Goal: Contribute content: Add original content to the website for others to see

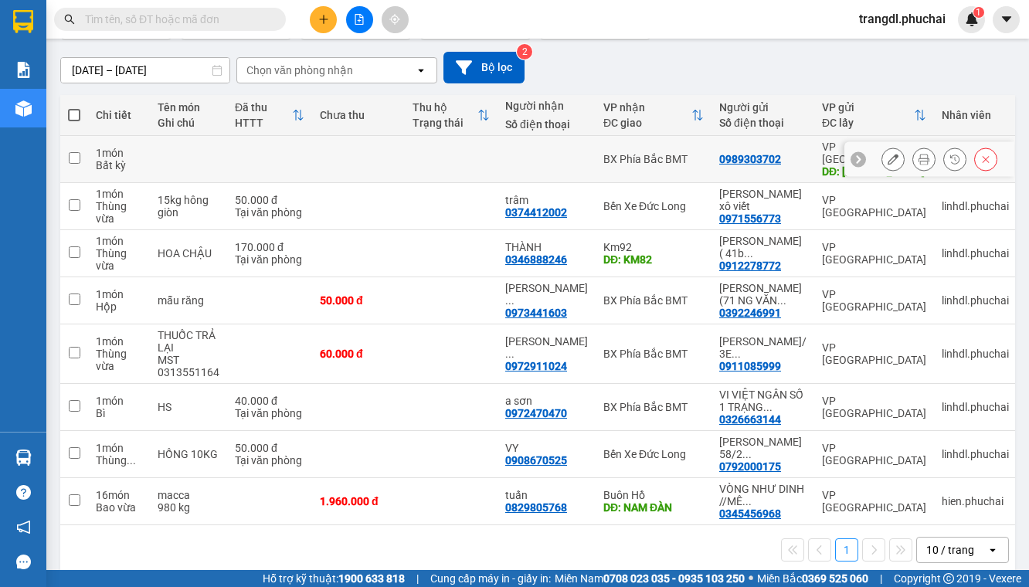
scroll to position [127, 0]
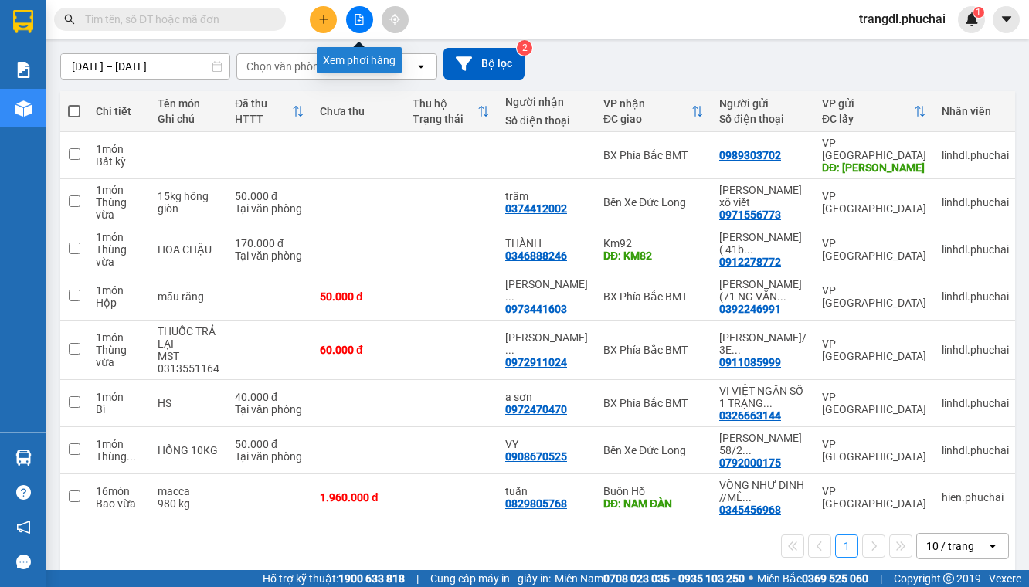
click at [360, 28] on button at bounding box center [359, 19] width 27 height 27
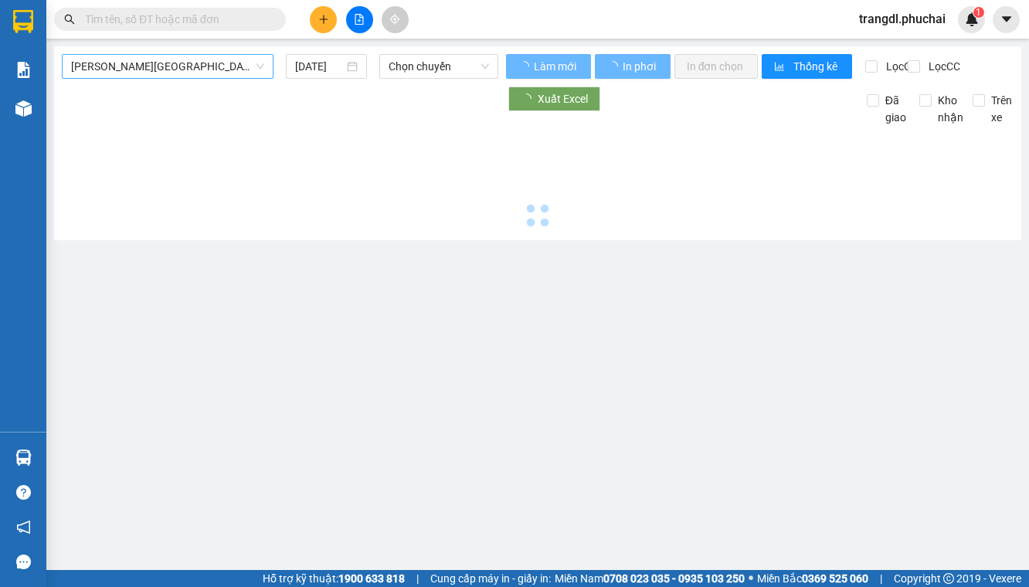
click at [121, 58] on span "[PERSON_NAME][GEOGRAPHIC_DATA]" at bounding box center [167, 66] width 193 height 23
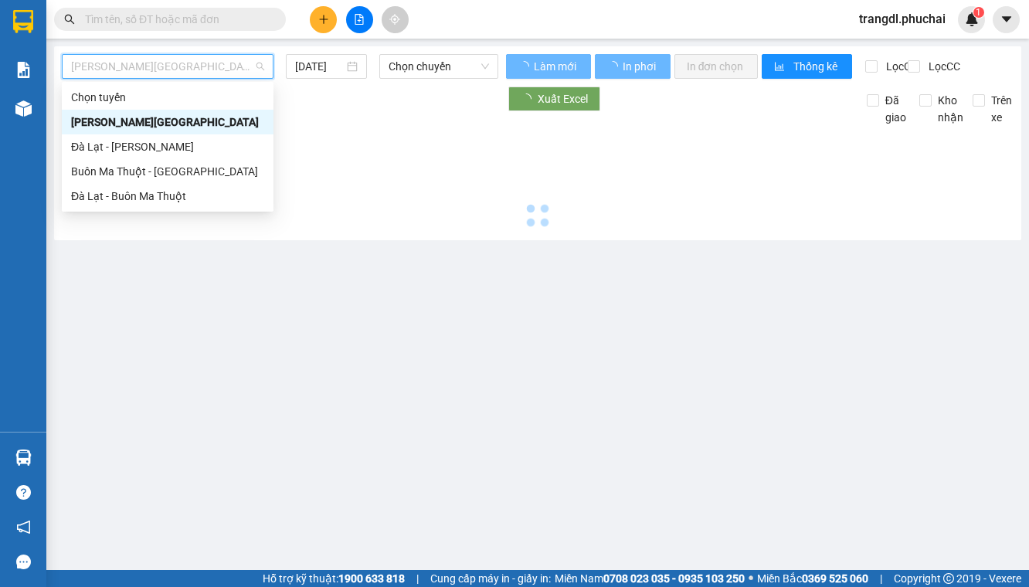
type input "[DATE]"
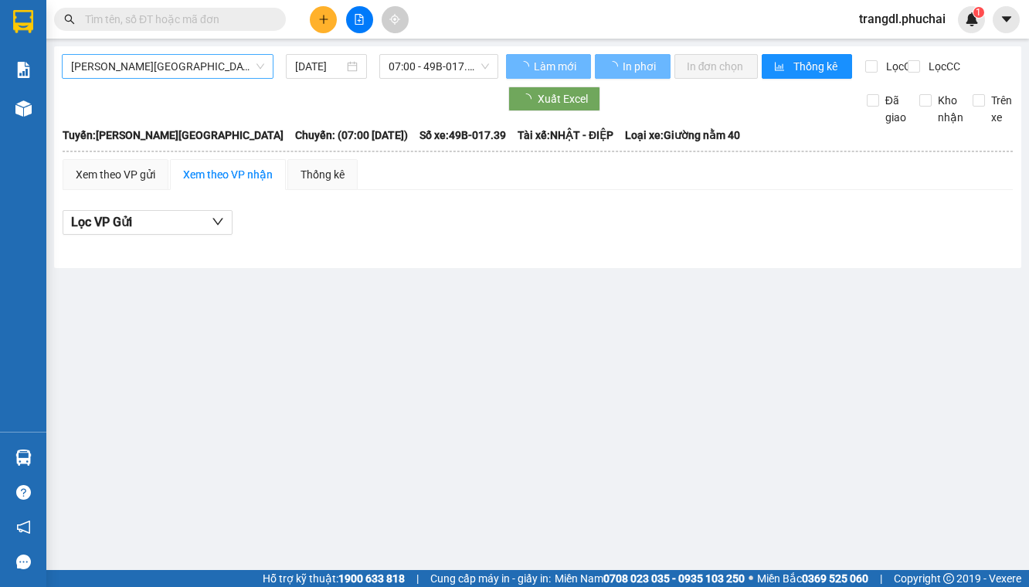
click at [195, 74] on span "[PERSON_NAME][GEOGRAPHIC_DATA]" at bounding box center [167, 66] width 193 height 23
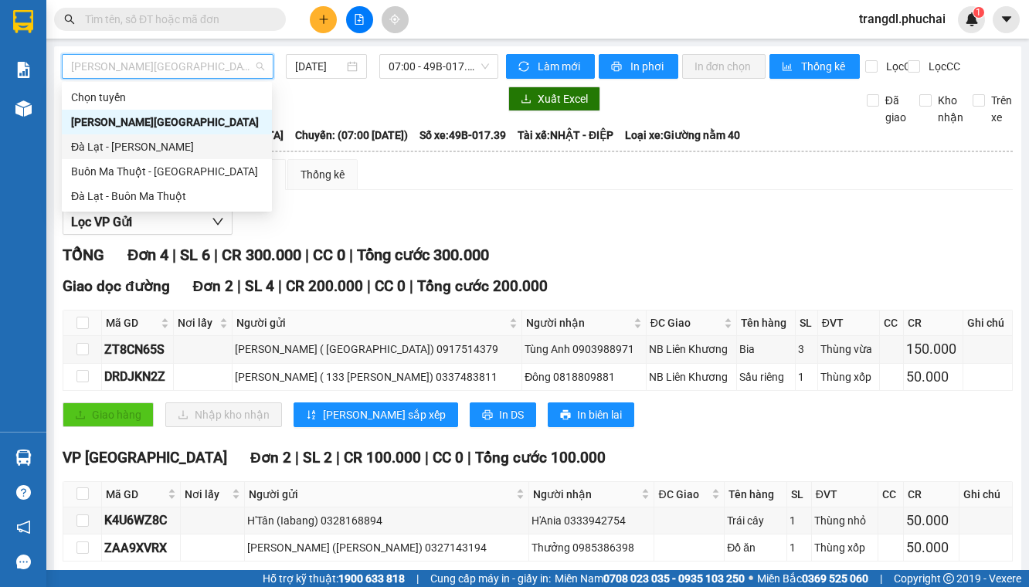
click at [211, 151] on div "Đà Lạt - [PERSON_NAME]" at bounding box center [167, 146] width 192 height 17
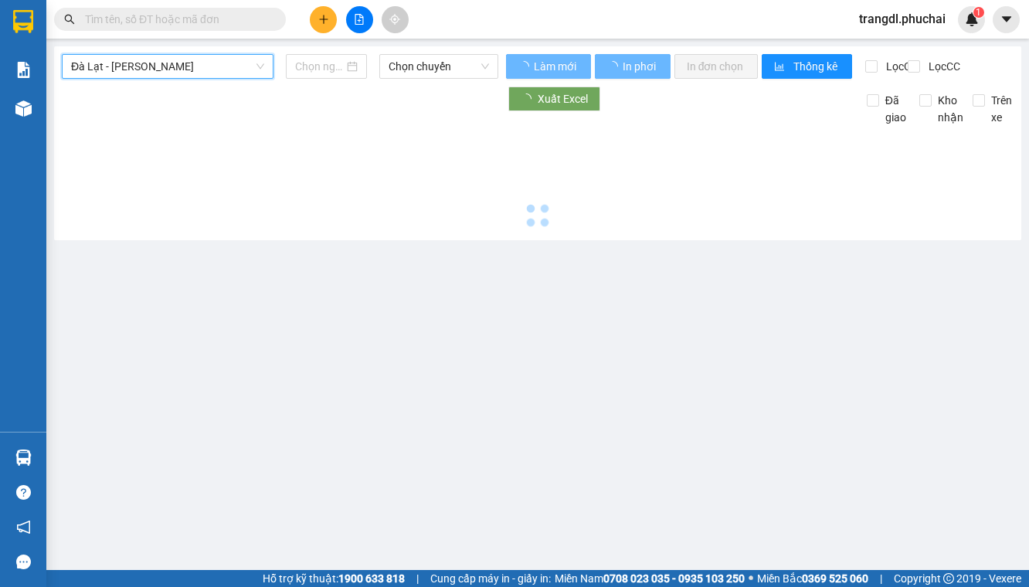
type input "[DATE]"
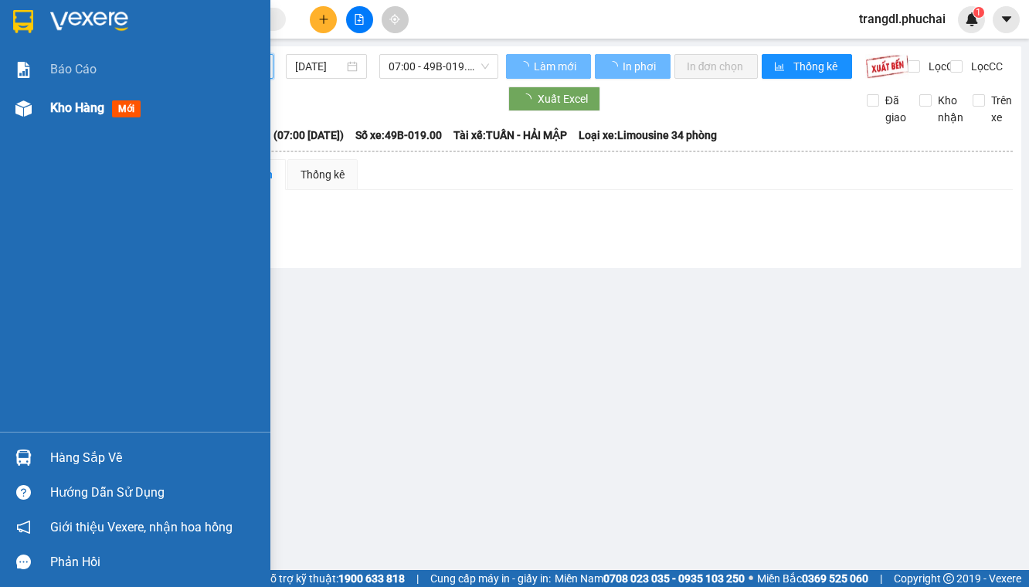
click at [29, 104] on img at bounding box center [23, 108] width 16 height 16
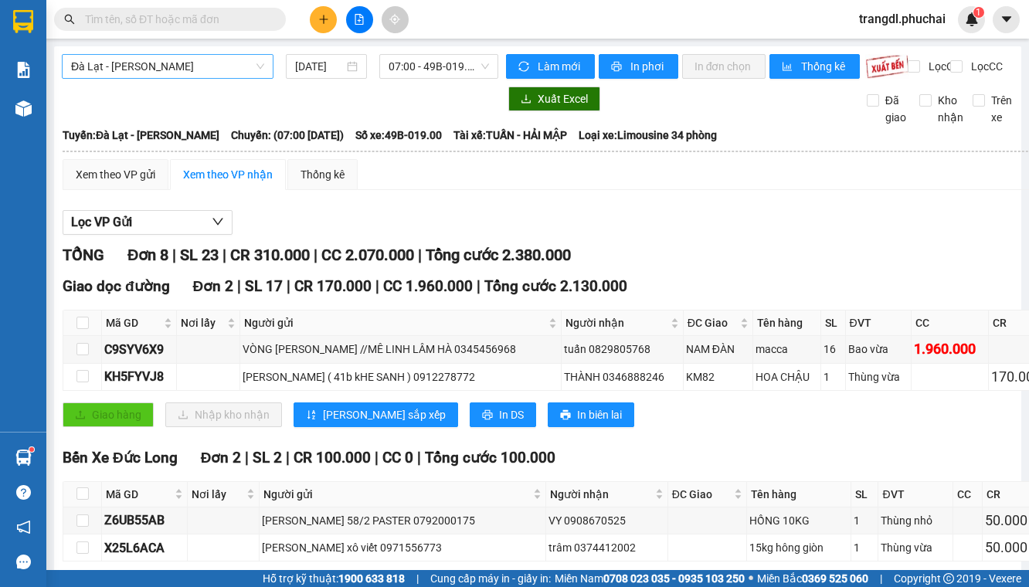
click at [191, 74] on span "Đà Lạt - [PERSON_NAME]" at bounding box center [167, 66] width 193 height 23
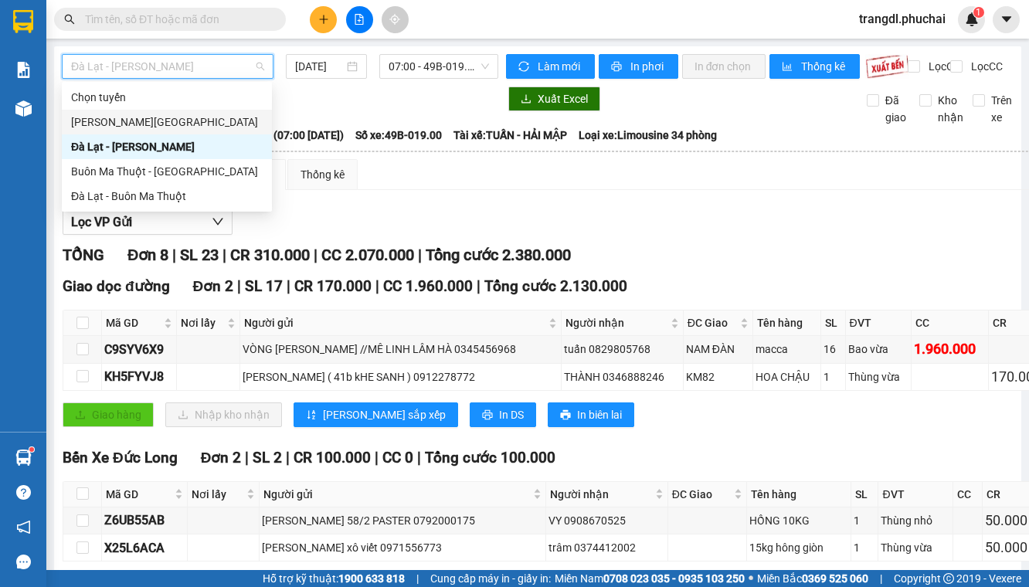
click at [175, 125] on div "[PERSON_NAME][GEOGRAPHIC_DATA]" at bounding box center [167, 122] width 192 height 17
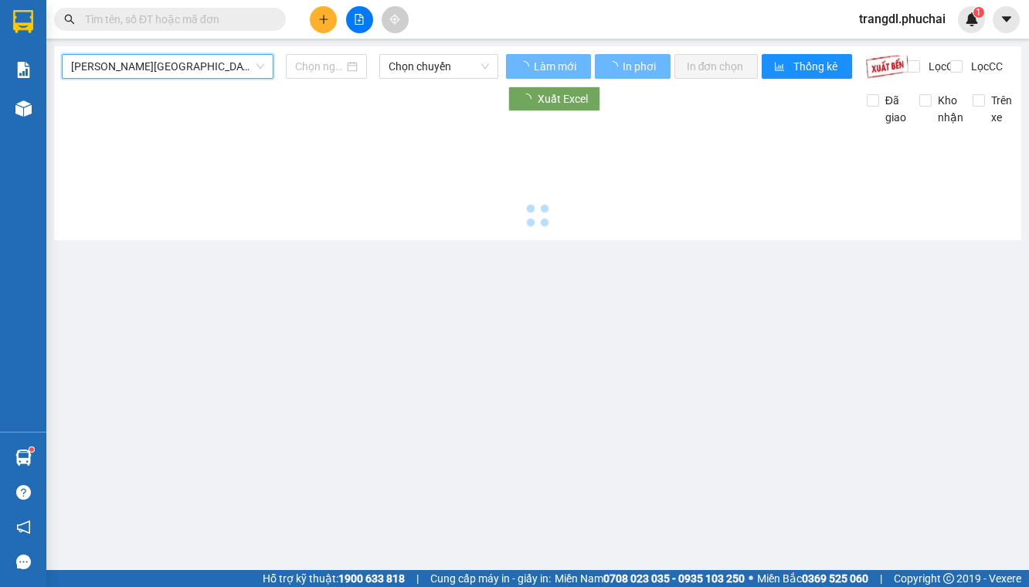
type input "[DATE]"
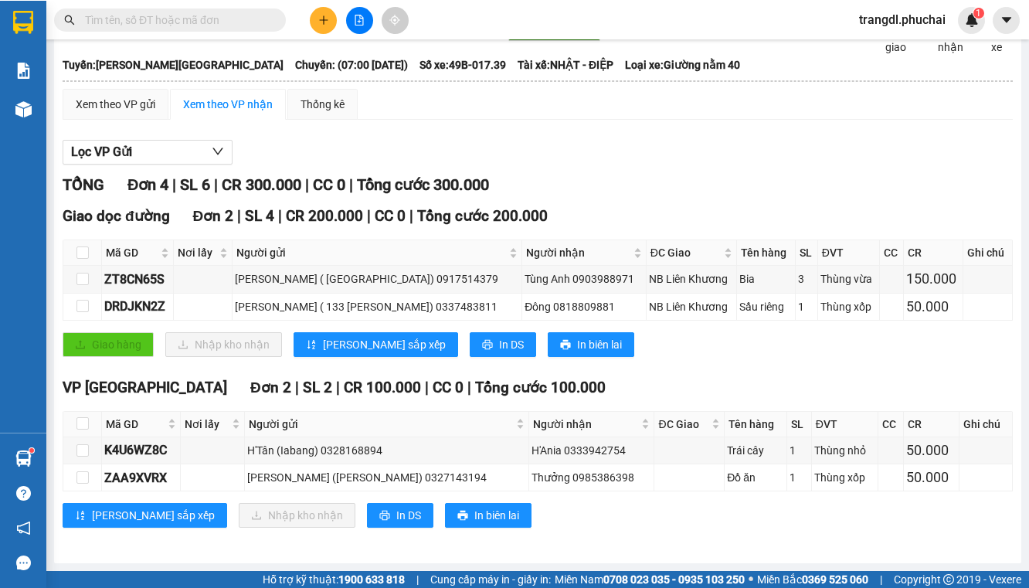
scroll to position [94, 0]
click at [704, 513] on div "[PERSON_NAME] sắp xếp Nhập kho nhận In DS In biên lai" at bounding box center [538, 514] width 951 height 25
click at [681, 195] on div "TỔNG Đơn 4 | SL 6 | CR 300.000 | CC 0 | Tổng cước 300.000" at bounding box center [538, 184] width 951 height 24
click at [701, 191] on div "TỔNG Đơn 4 | SL 6 | CR 300.000 | CC 0 | Tổng cước 300.000" at bounding box center [538, 184] width 951 height 24
click at [605, 152] on div "Lọc VP Gửi" at bounding box center [538, 152] width 951 height 26
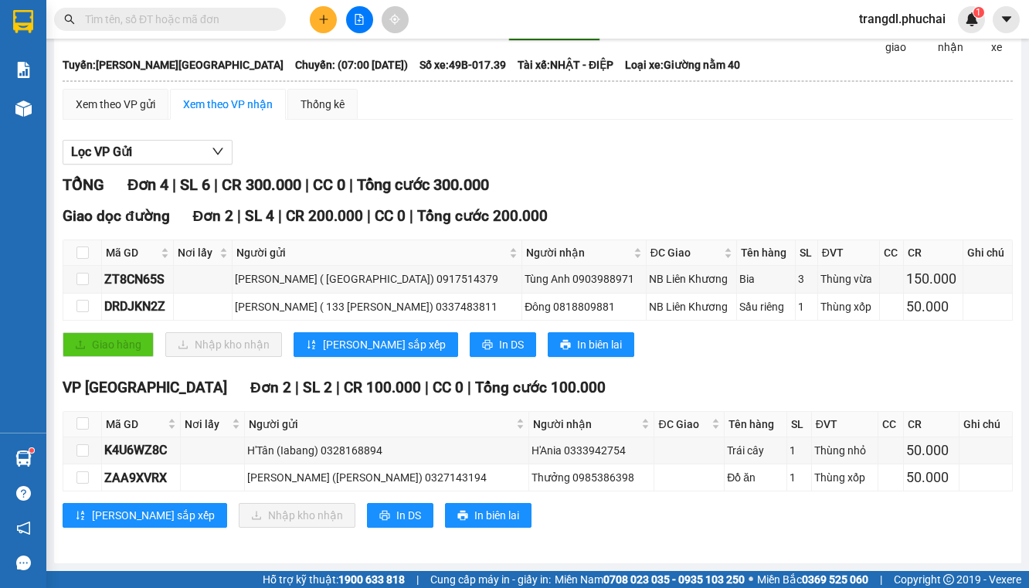
scroll to position [93, 0]
click at [352, 22] on button at bounding box center [359, 19] width 27 height 27
click at [359, 23] on icon "file-add" at bounding box center [359, 19] width 11 height 11
click at [351, 25] on button at bounding box center [359, 19] width 27 height 27
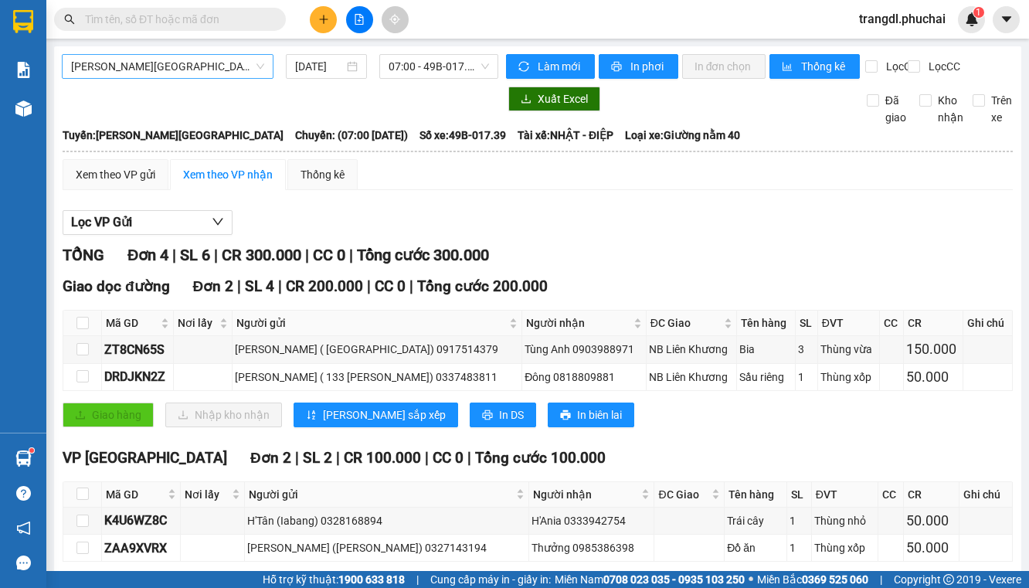
click at [166, 62] on span "[PERSON_NAME][GEOGRAPHIC_DATA]" at bounding box center [167, 66] width 193 height 23
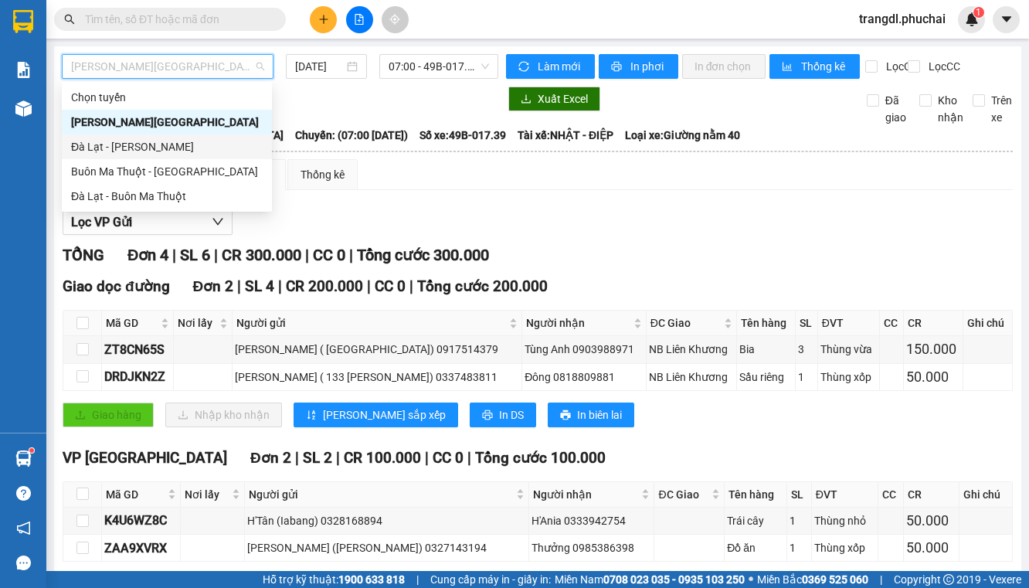
click at [158, 139] on div "Đà Lạt - [PERSON_NAME]" at bounding box center [167, 146] width 192 height 17
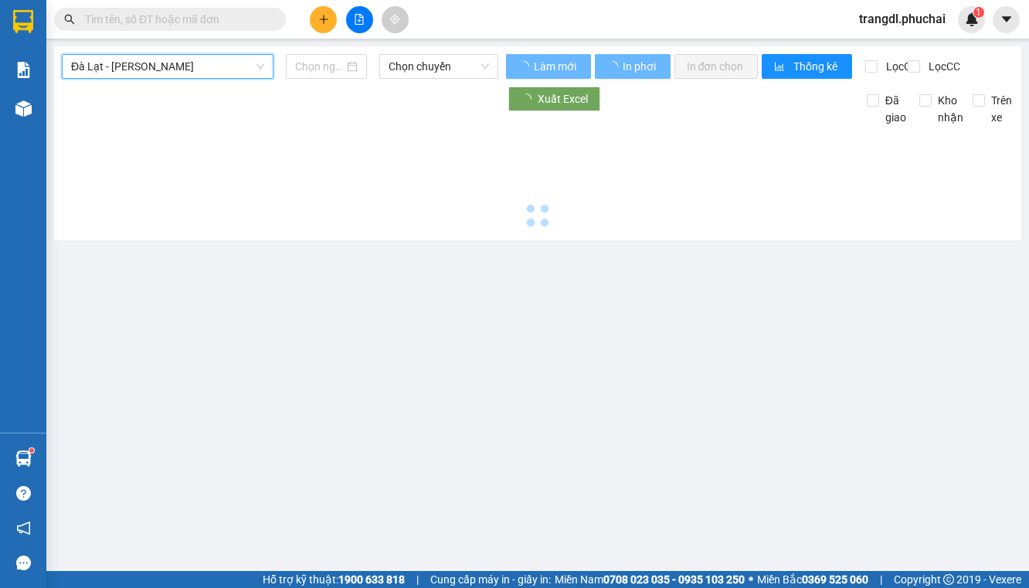
type input "[DATE]"
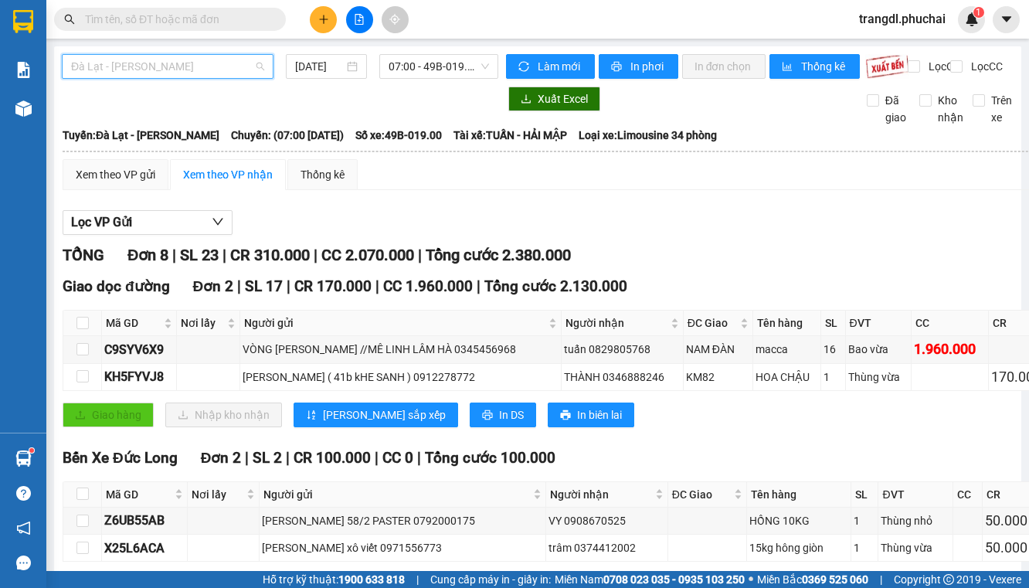
click at [183, 68] on span "Đà Lạt - [PERSON_NAME]" at bounding box center [167, 66] width 193 height 23
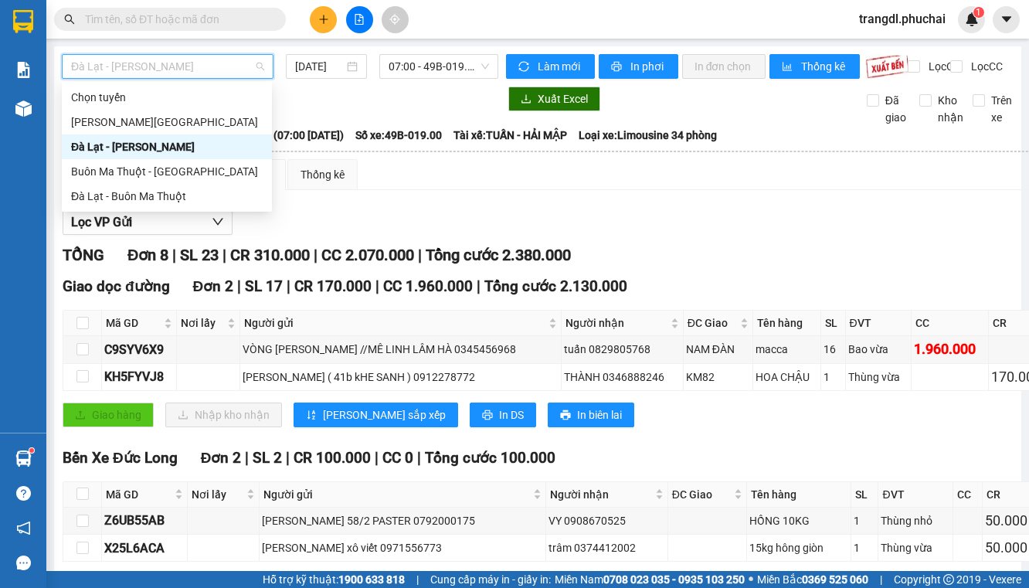
click at [183, 105] on div "[GEOGRAPHIC_DATA] - [PERSON_NAME] [DATE] 07:00 - 49B-019.00 Làm mới In phơi In …" at bounding box center [538, 480] width 968 height 869
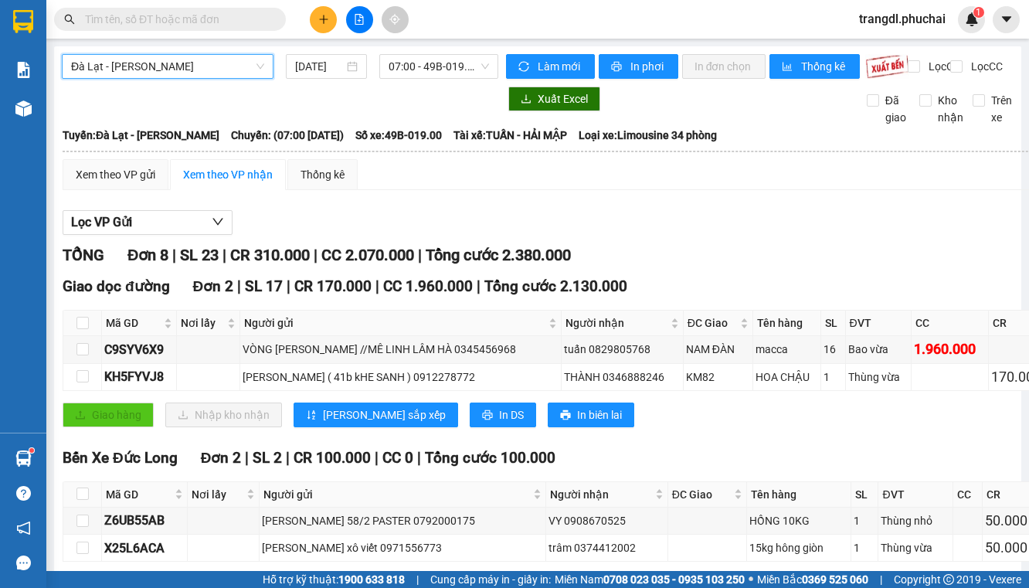
click at [201, 73] on span "Đà Lạt - [PERSON_NAME]" at bounding box center [167, 66] width 193 height 23
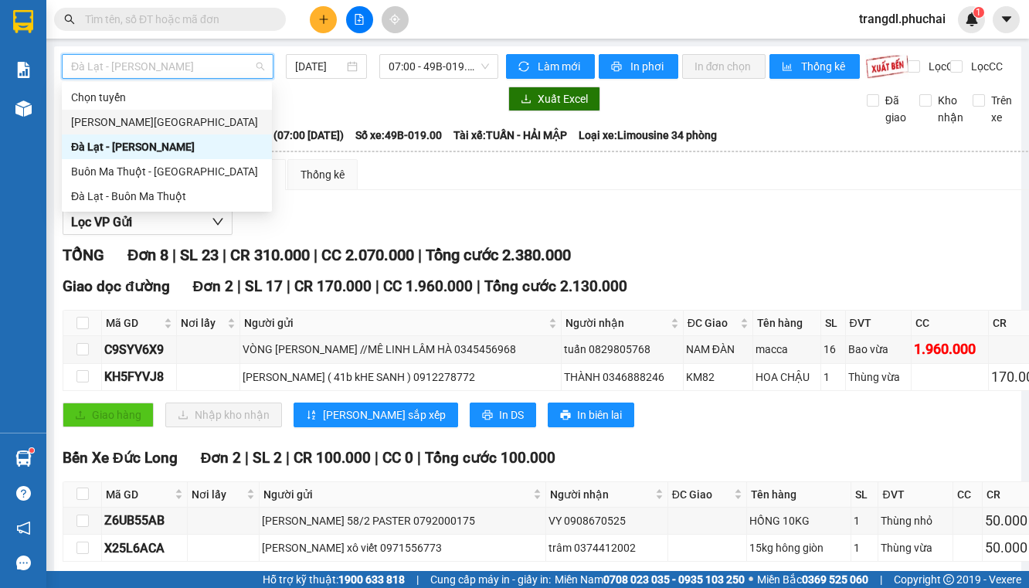
click at [202, 124] on div "[PERSON_NAME][GEOGRAPHIC_DATA]" at bounding box center [167, 122] width 192 height 17
type input "[DATE]"
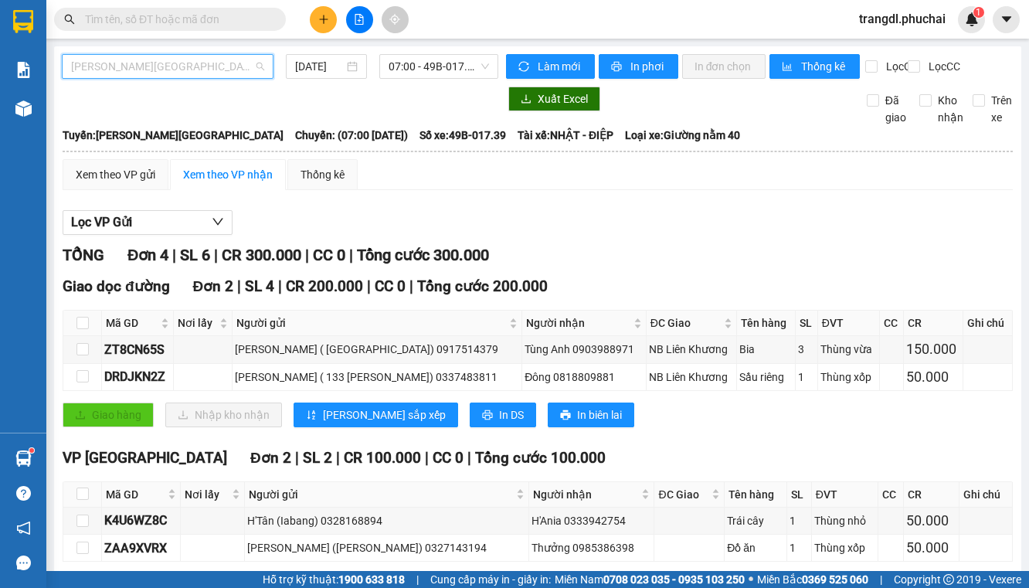
click at [173, 75] on span "[PERSON_NAME][GEOGRAPHIC_DATA]" at bounding box center [167, 66] width 193 height 23
click at [366, 111] on div at bounding box center [280, 99] width 437 height 25
click at [186, 65] on span "[PERSON_NAME][GEOGRAPHIC_DATA]" at bounding box center [167, 66] width 193 height 23
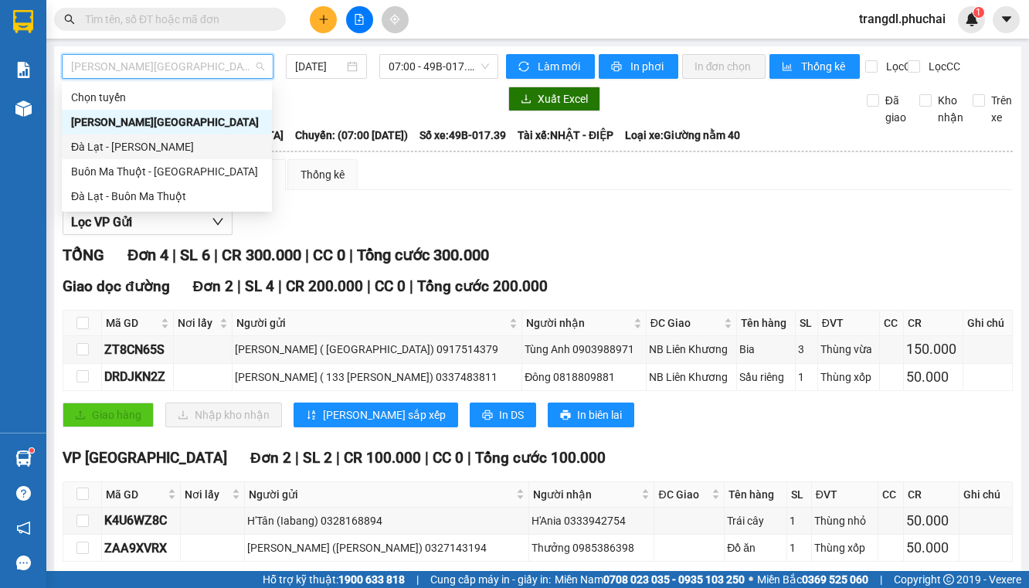
click at [189, 155] on div "Đà Lạt - [PERSON_NAME]" at bounding box center [167, 146] width 192 height 17
type input "[DATE]"
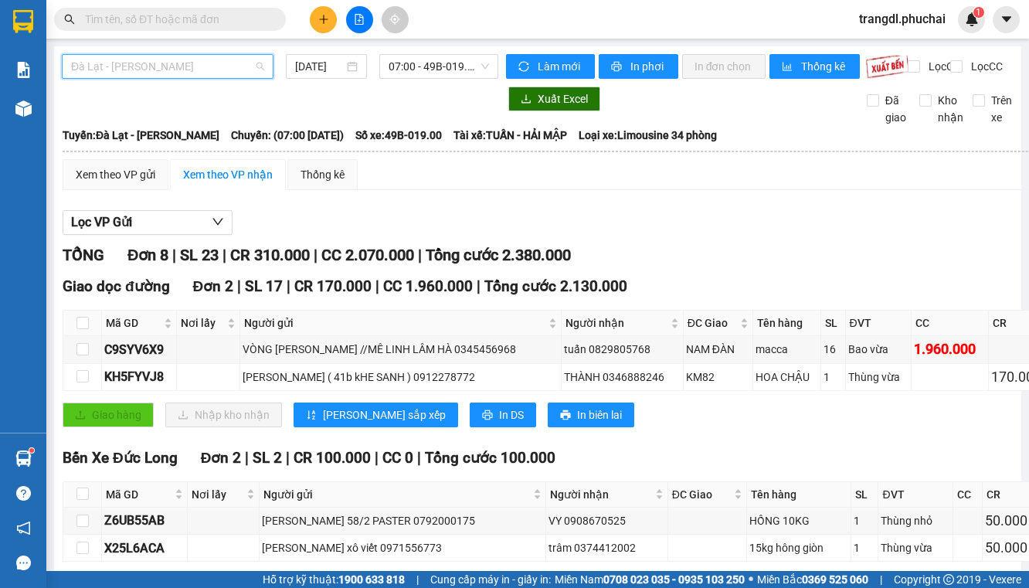
click at [201, 66] on span "Đà Lạt - [PERSON_NAME]" at bounding box center [167, 66] width 193 height 23
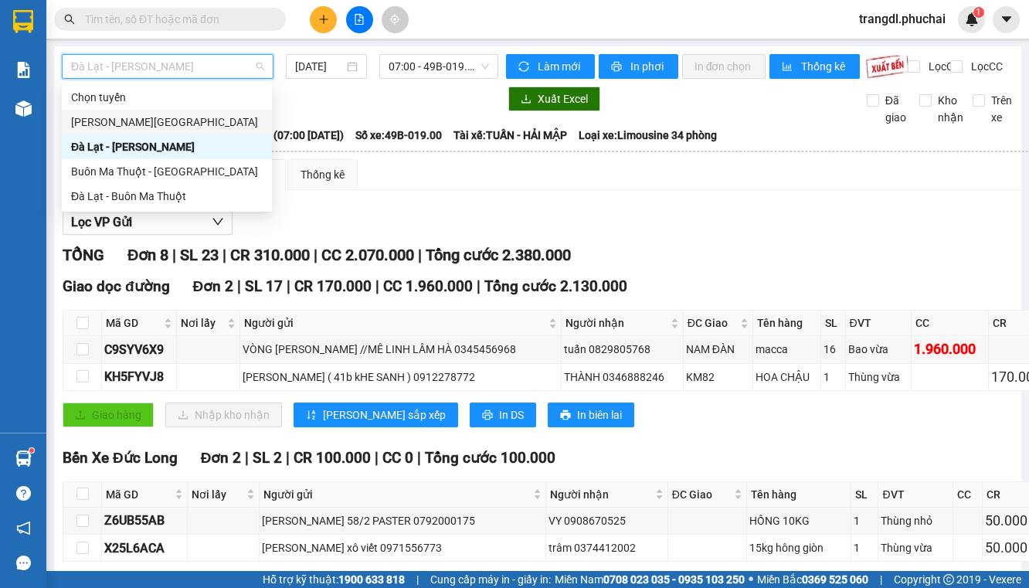
click at [208, 127] on div "[PERSON_NAME][GEOGRAPHIC_DATA]" at bounding box center [167, 122] width 192 height 17
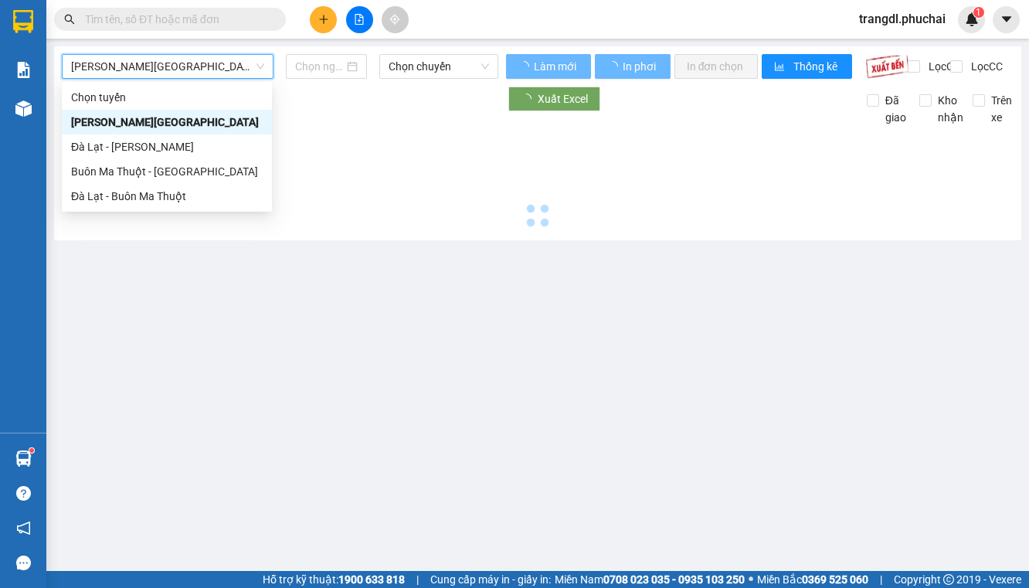
type input "[DATE]"
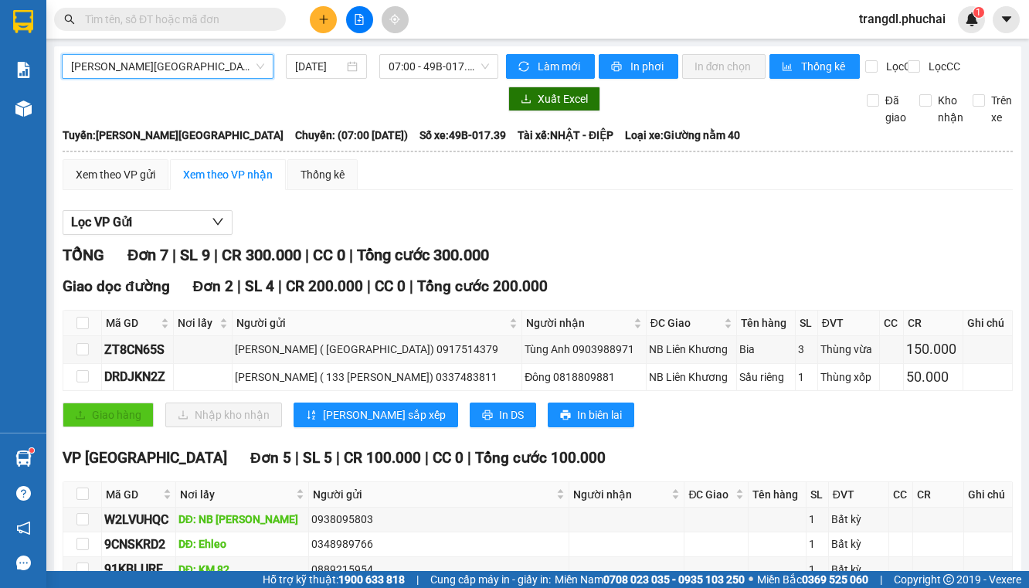
drag, startPoint x: 181, startPoint y: 75, endPoint x: 232, endPoint y: 104, distance: 58.5
click at [181, 76] on span "[PERSON_NAME][GEOGRAPHIC_DATA]" at bounding box center [167, 66] width 193 height 23
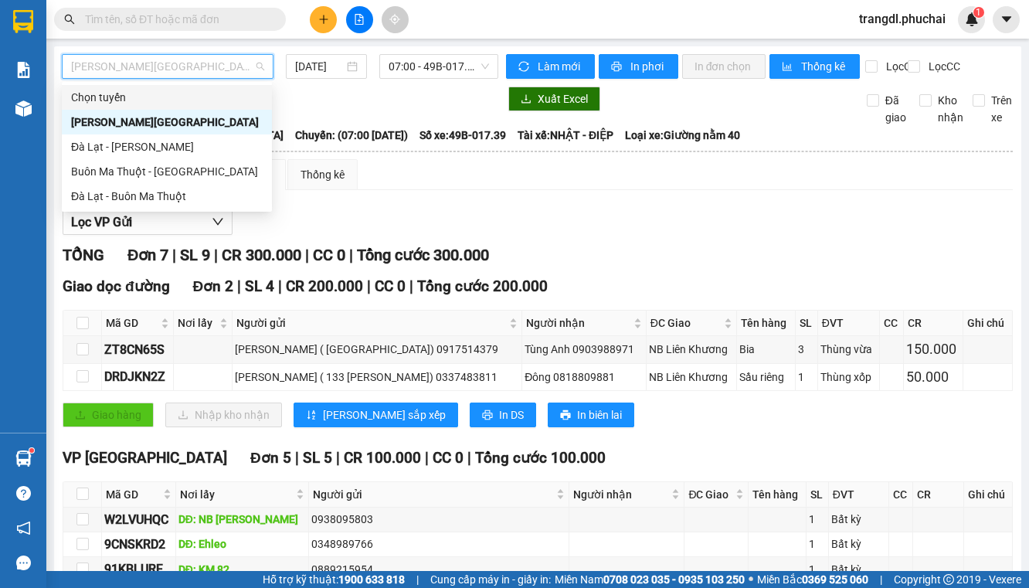
click at [350, 22] on button at bounding box center [359, 19] width 27 height 27
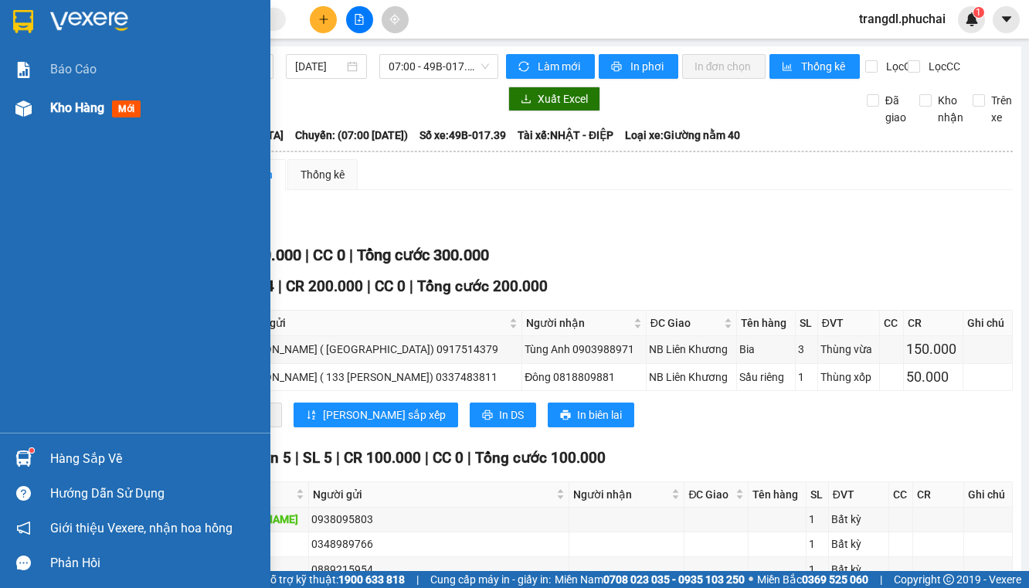
drag, startPoint x: 43, startPoint y: 102, endPoint x: 217, endPoint y: 107, distance: 174.7
click at [42, 103] on div "Kho hàng mới" at bounding box center [135, 108] width 270 height 39
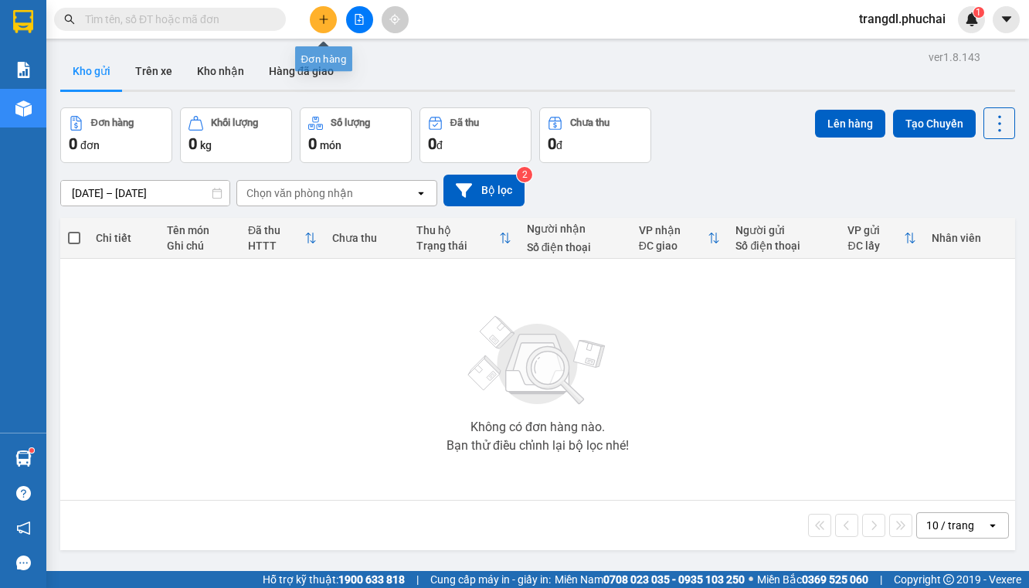
click at [326, 21] on icon "plus" at bounding box center [323, 19] width 11 height 11
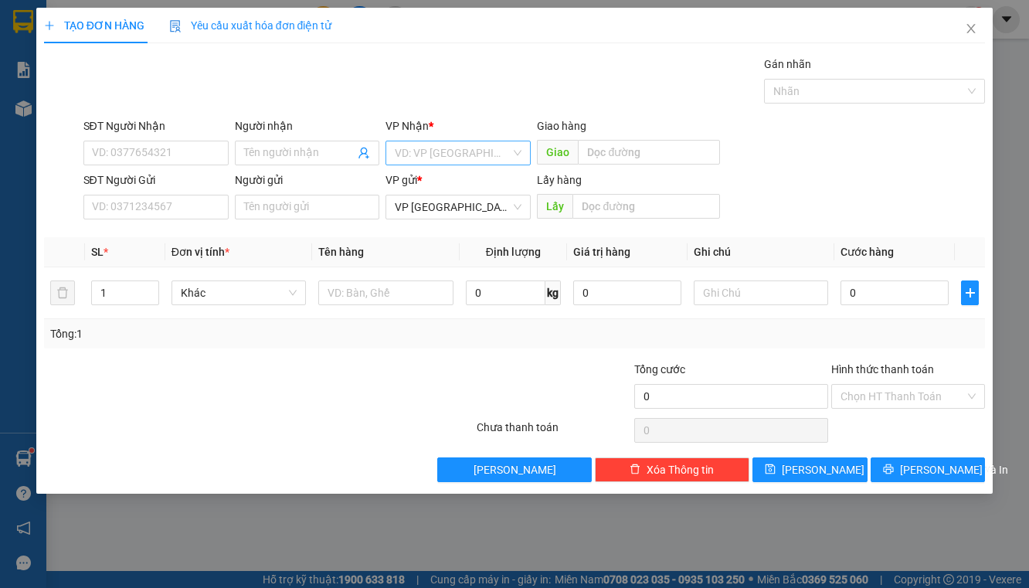
click at [425, 148] on input "search" at bounding box center [453, 152] width 116 height 23
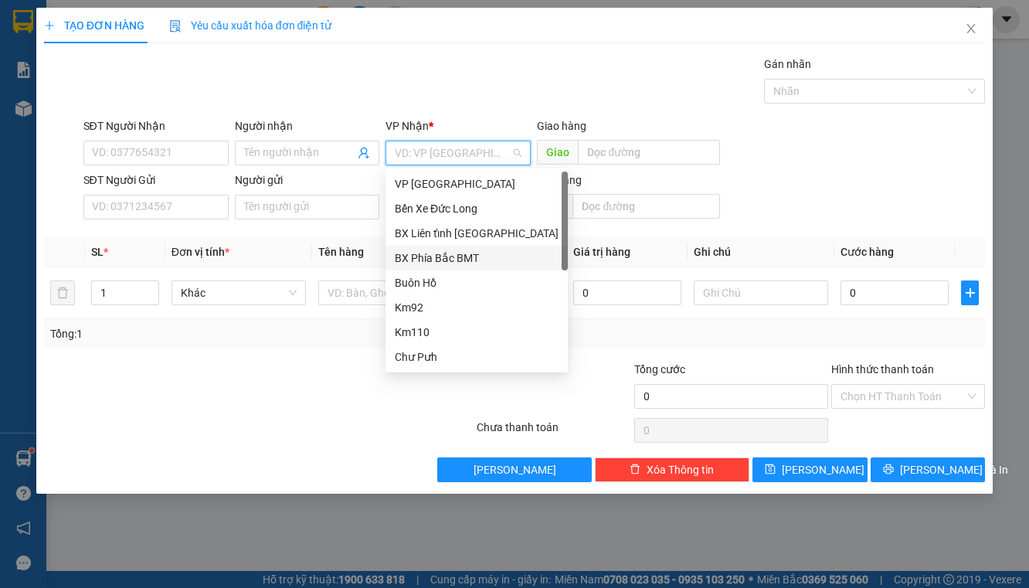
click at [470, 257] on div "BX Phía Bắc BMT" at bounding box center [477, 258] width 164 height 17
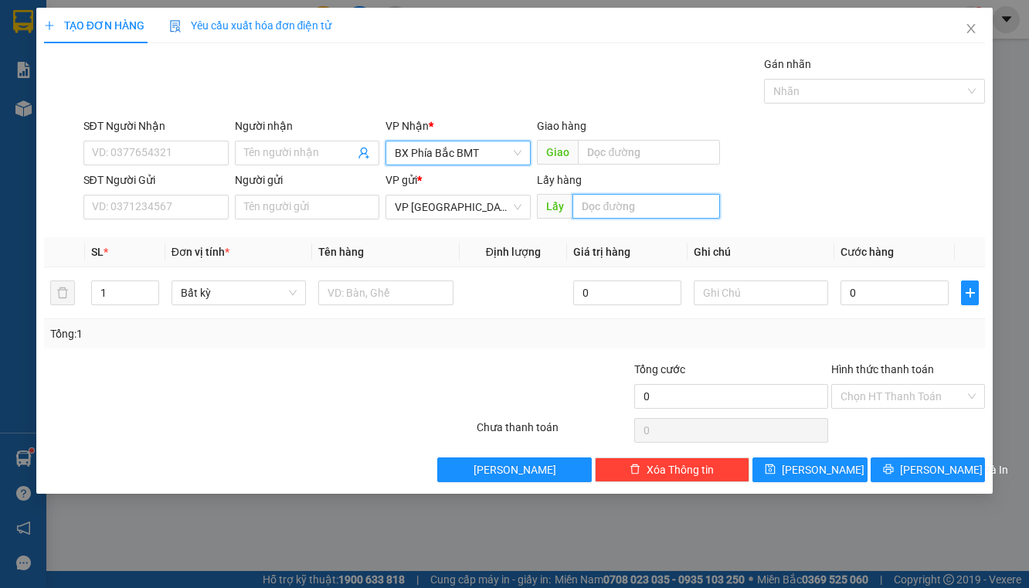
click at [600, 212] on input "text" at bounding box center [647, 206] width 148 height 25
type input "BỒNG LAI"
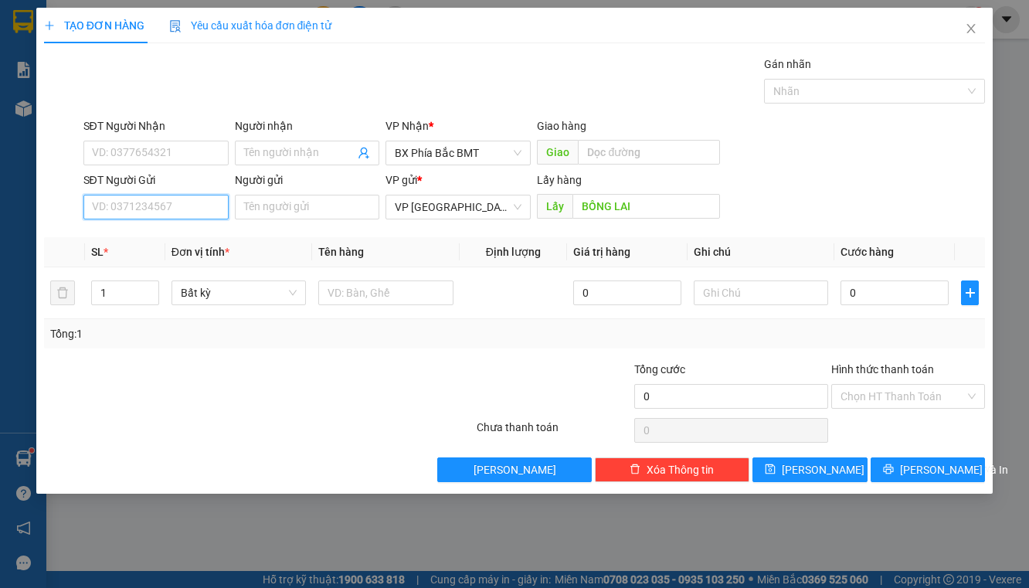
paste input "0352326260"
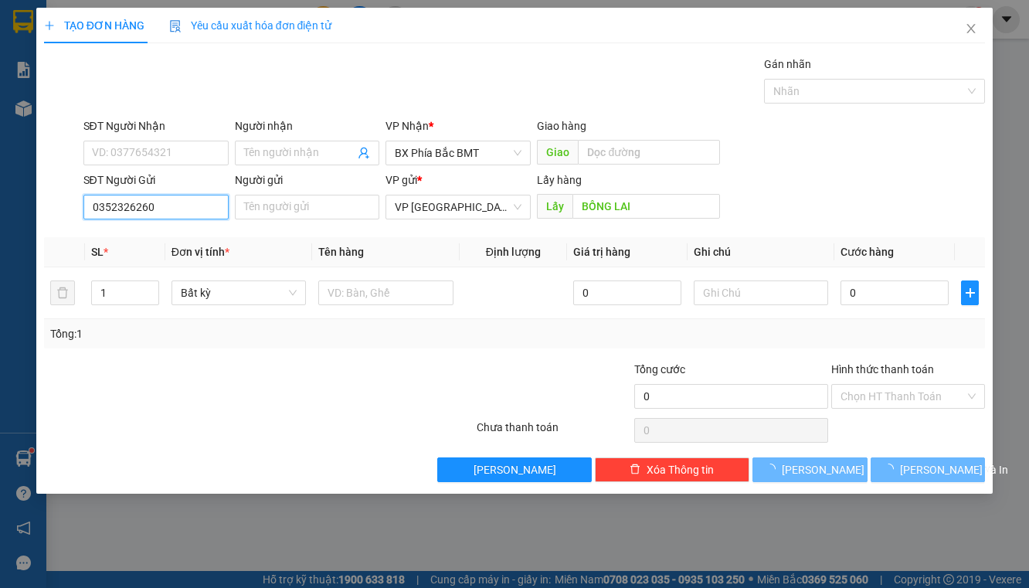
click at [94, 209] on input "0352326260" at bounding box center [155, 207] width 145 height 25
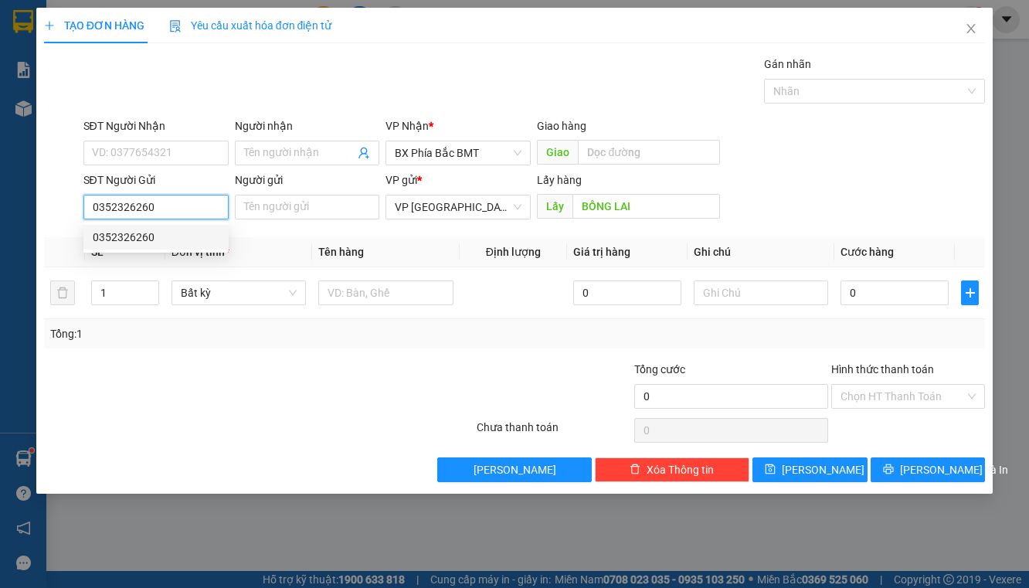
type input "0352326260"
click at [312, 383] on div at bounding box center [181, 388] width 276 height 54
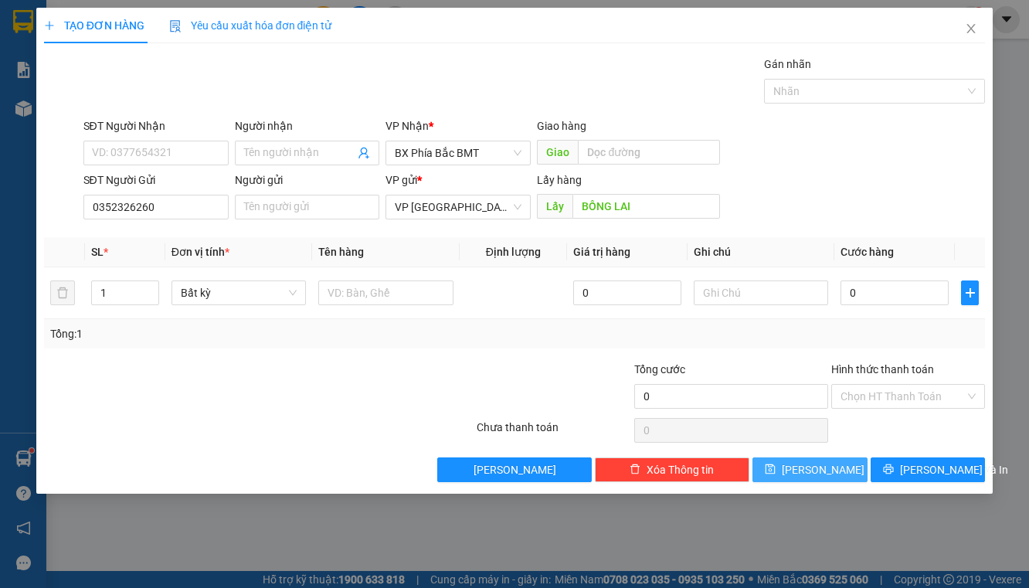
click at [782, 470] on button "[PERSON_NAME]" at bounding box center [810, 470] width 115 height 25
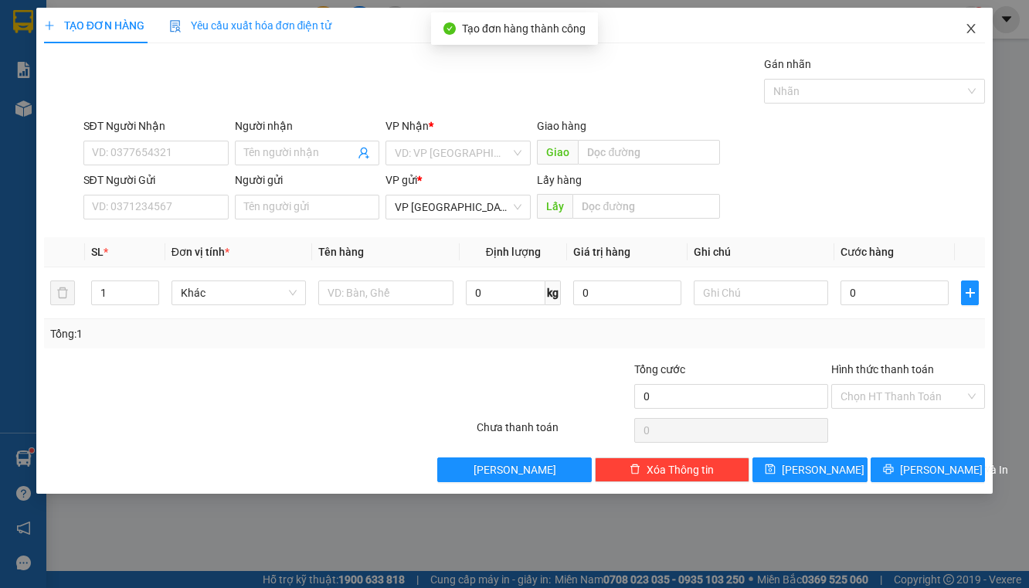
click at [977, 29] on icon "close" at bounding box center [971, 28] width 12 height 12
